Goal: Navigation & Orientation: Understand site structure

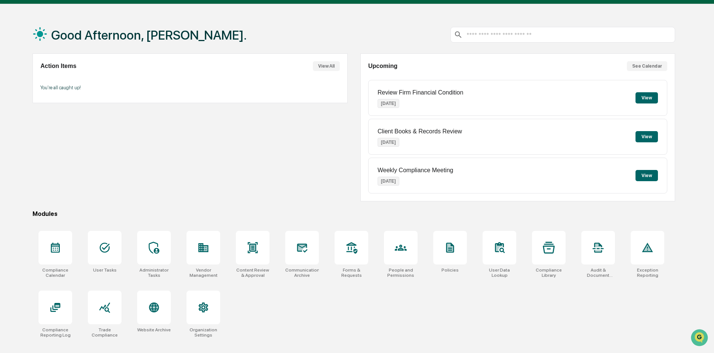
scroll to position [35, 0]
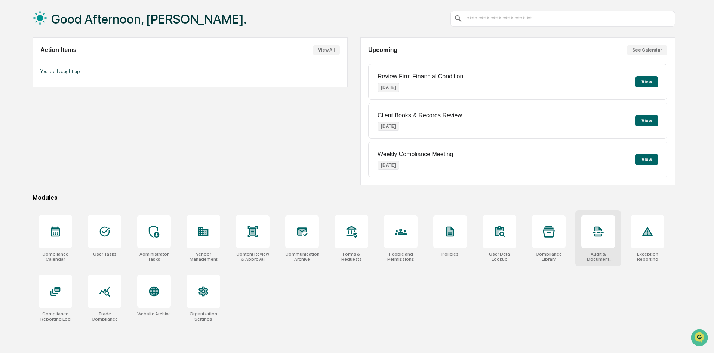
click at [599, 242] on div at bounding box center [598, 232] width 34 height 34
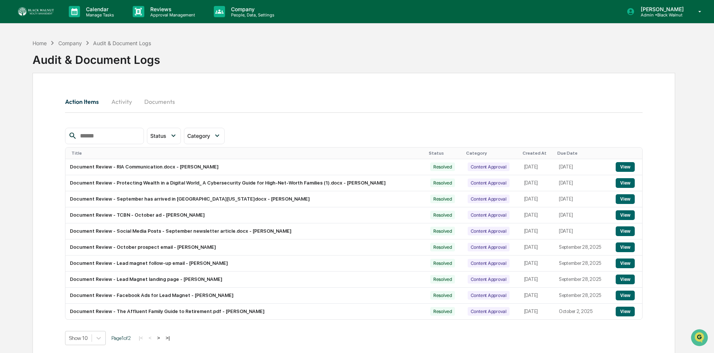
click at [78, 102] on button "Action Items" at bounding box center [85, 102] width 40 height 18
click at [40, 45] on div "Home" at bounding box center [40, 43] width 14 height 6
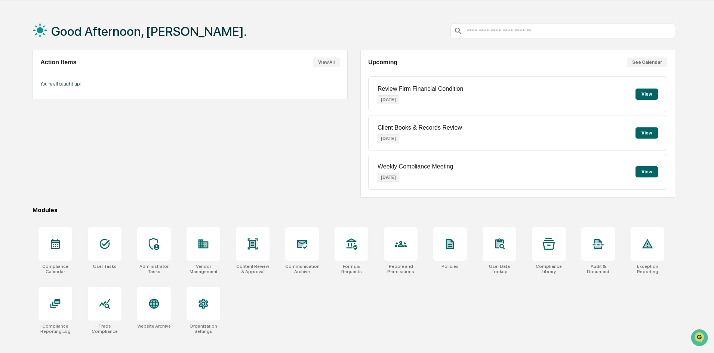
scroll to position [35, 0]
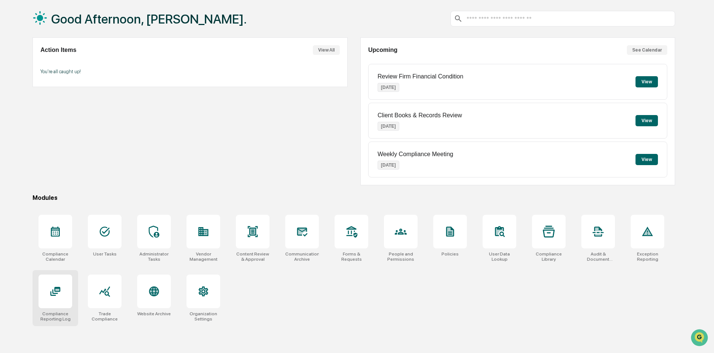
click at [59, 297] on div at bounding box center [55, 291] width 12 height 12
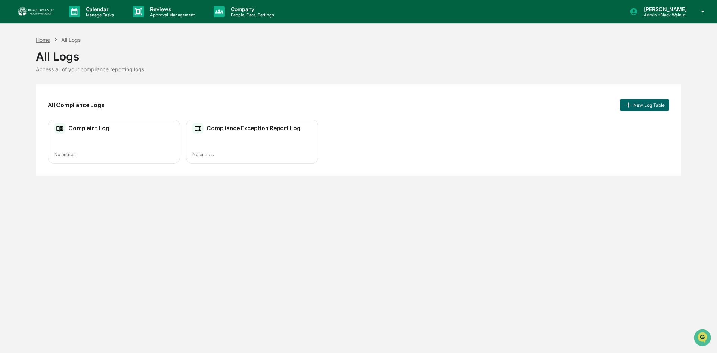
click at [43, 41] on div "Home" at bounding box center [43, 40] width 14 height 6
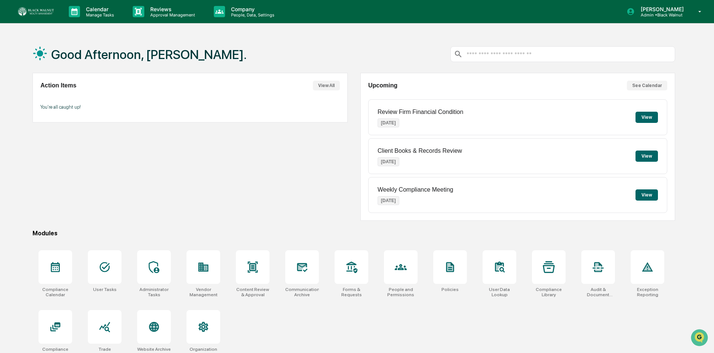
scroll to position [35, 0]
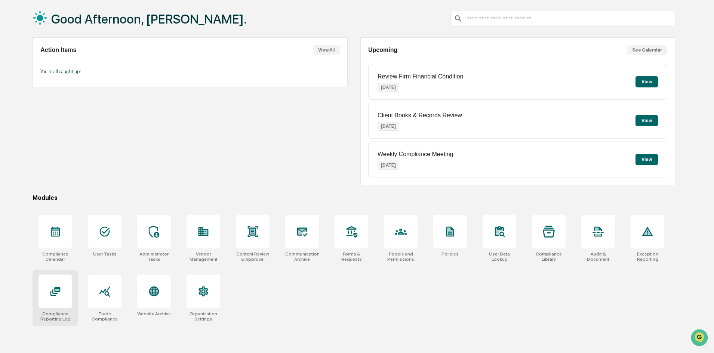
click at [54, 296] on icon at bounding box center [55, 291] width 12 height 12
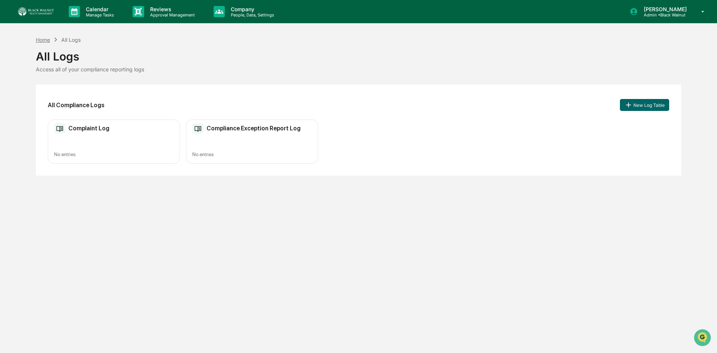
click at [43, 37] on div "Home" at bounding box center [43, 40] width 14 height 6
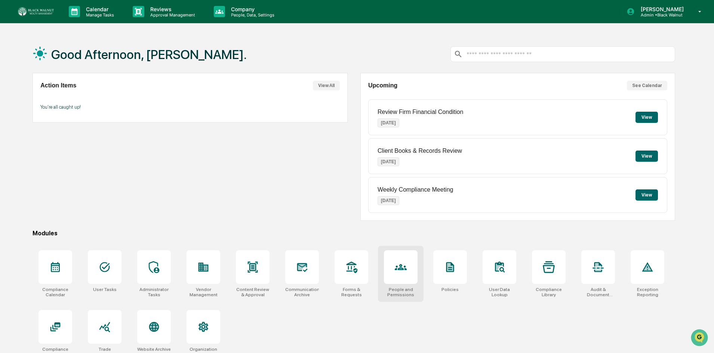
click at [398, 267] on icon at bounding box center [401, 267] width 12 height 12
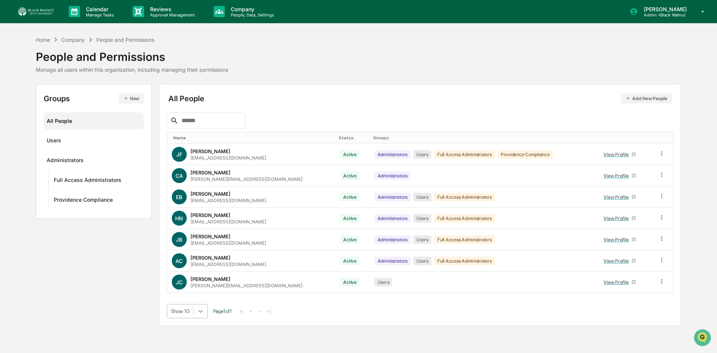
click at [201, 313] on body "Calendar Manage Tasks Reviews Approval Management Company People, Data, Setting…" at bounding box center [358, 176] width 717 height 353
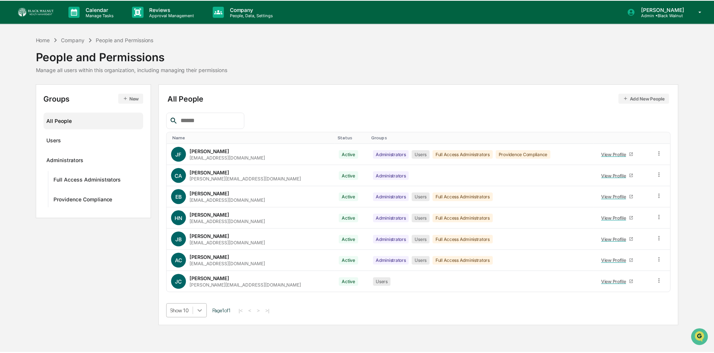
scroll to position [31, 0]
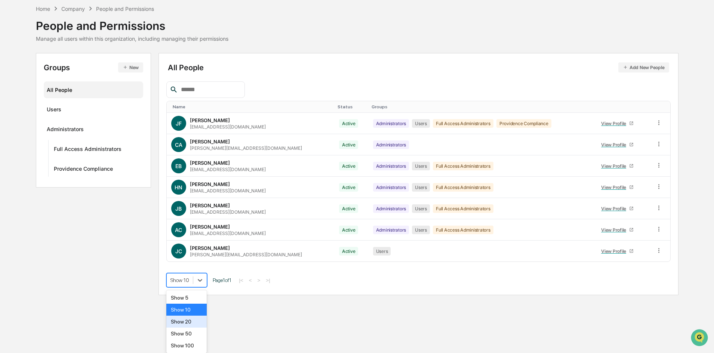
click at [193, 322] on div "Show 20" at bounding box center [186, 322] width 41 height 12
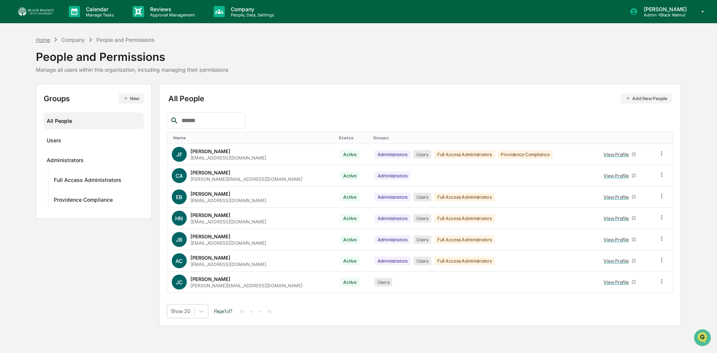
click at [40, 39] on div "Home" at bounding box center [43, 40] width 14 height 6
